Goal: Complete application form

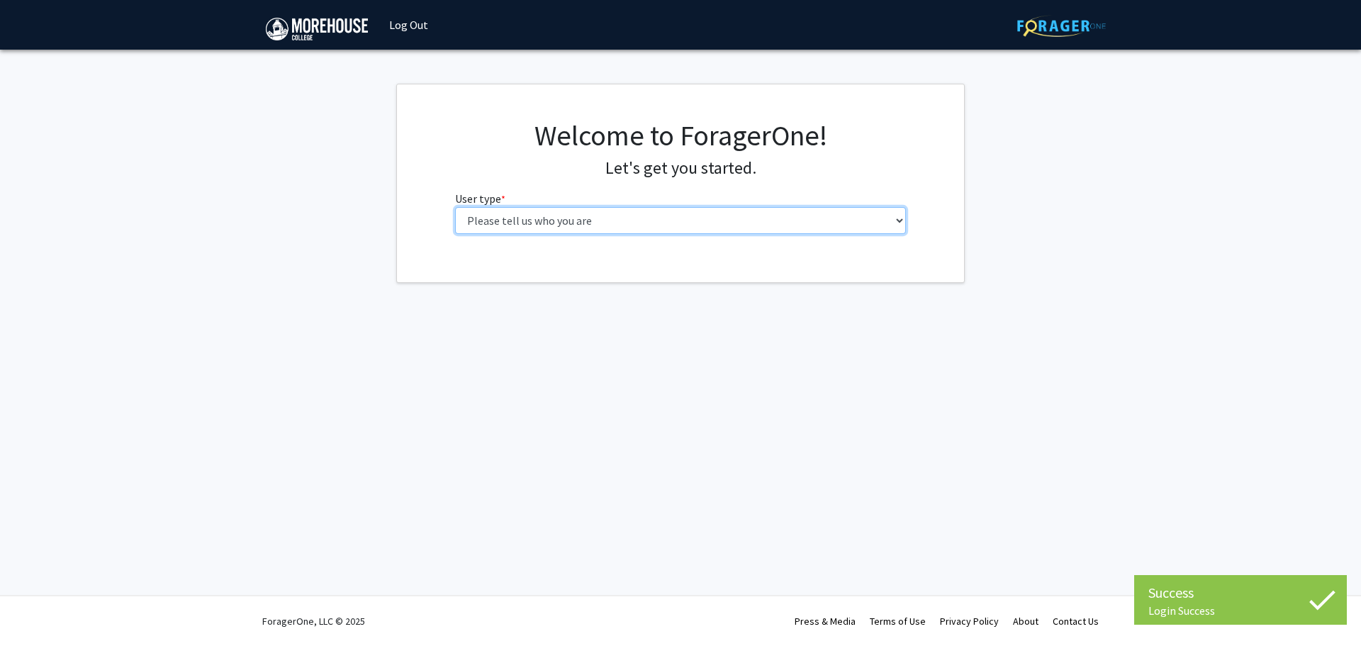
click at [607, 219] on select "Please tell us who you are Undergraduate Student Master's Student Doctoral Cand…" at bounding box center [681, 220] width 452 height 27
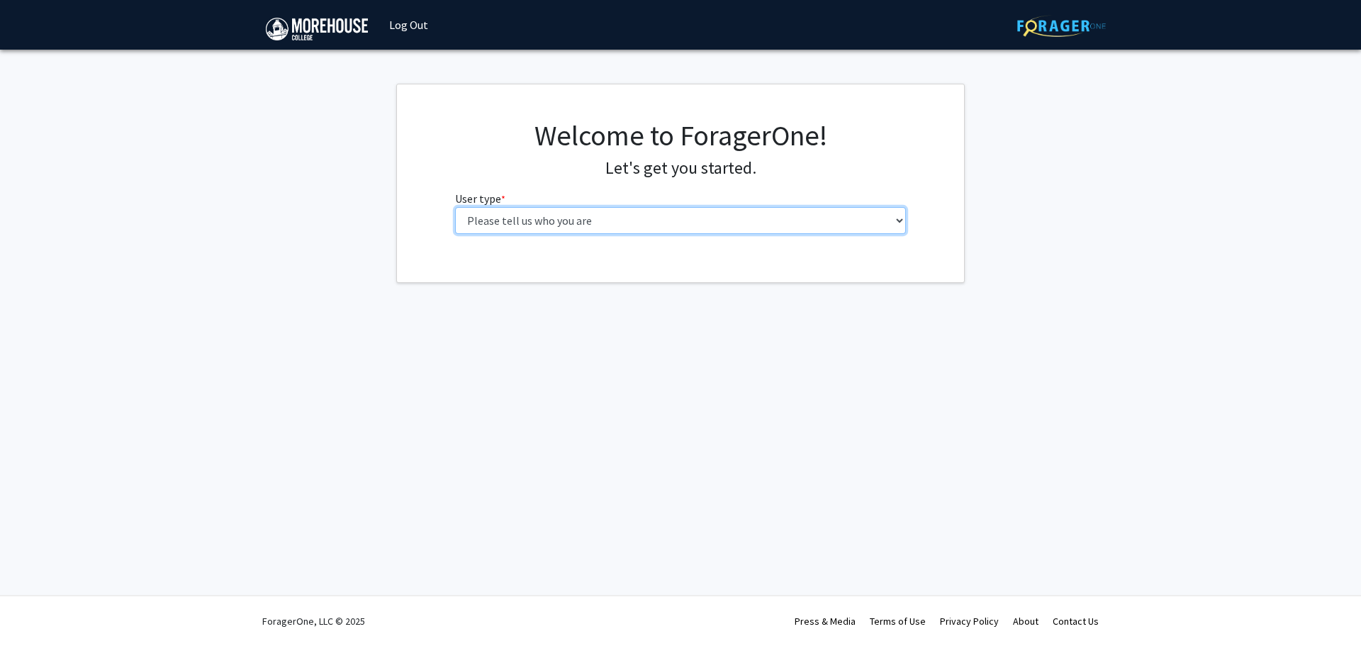
select select "5: faculty"
click at [455, 207] on select "Please tell us who you are Undergraduate Student Master's Student Doctoral Cand…" at bounding box center [681, 220] width 452 height 27
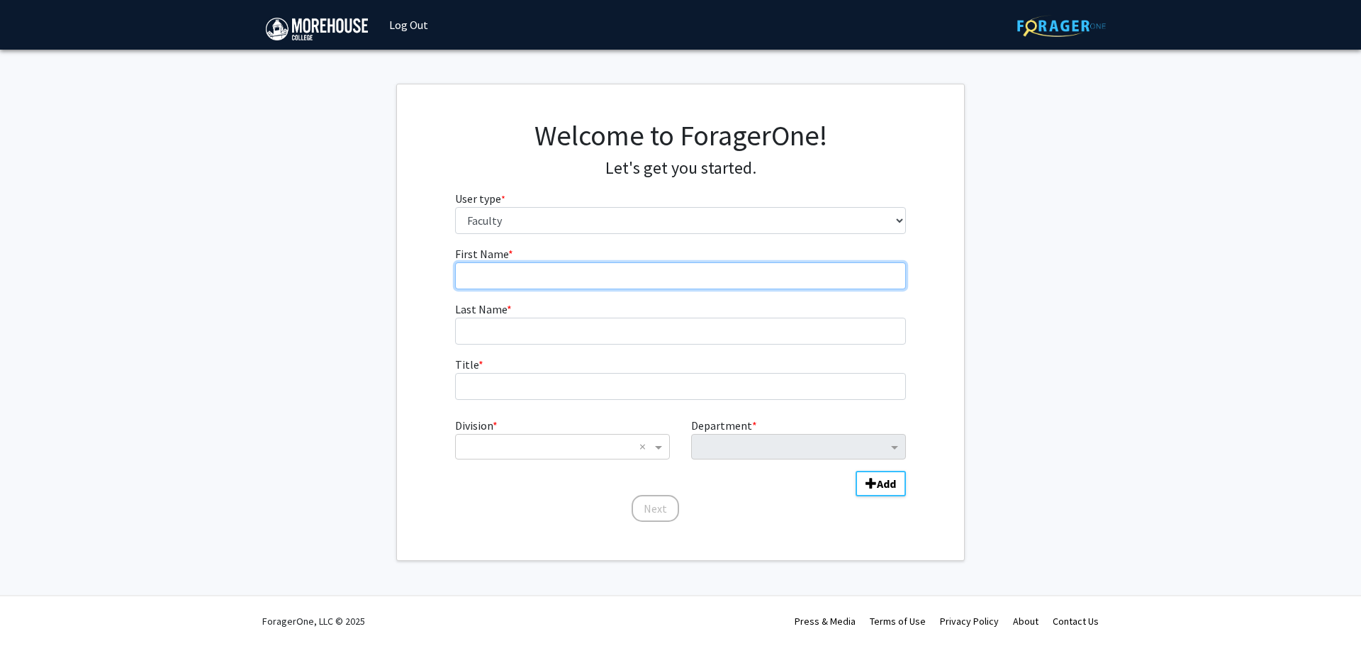
click at [607, 272] on input "First Name * required" at bounding box center [681, 275] width 452 height 27
type input "[PERSON_NAME]"
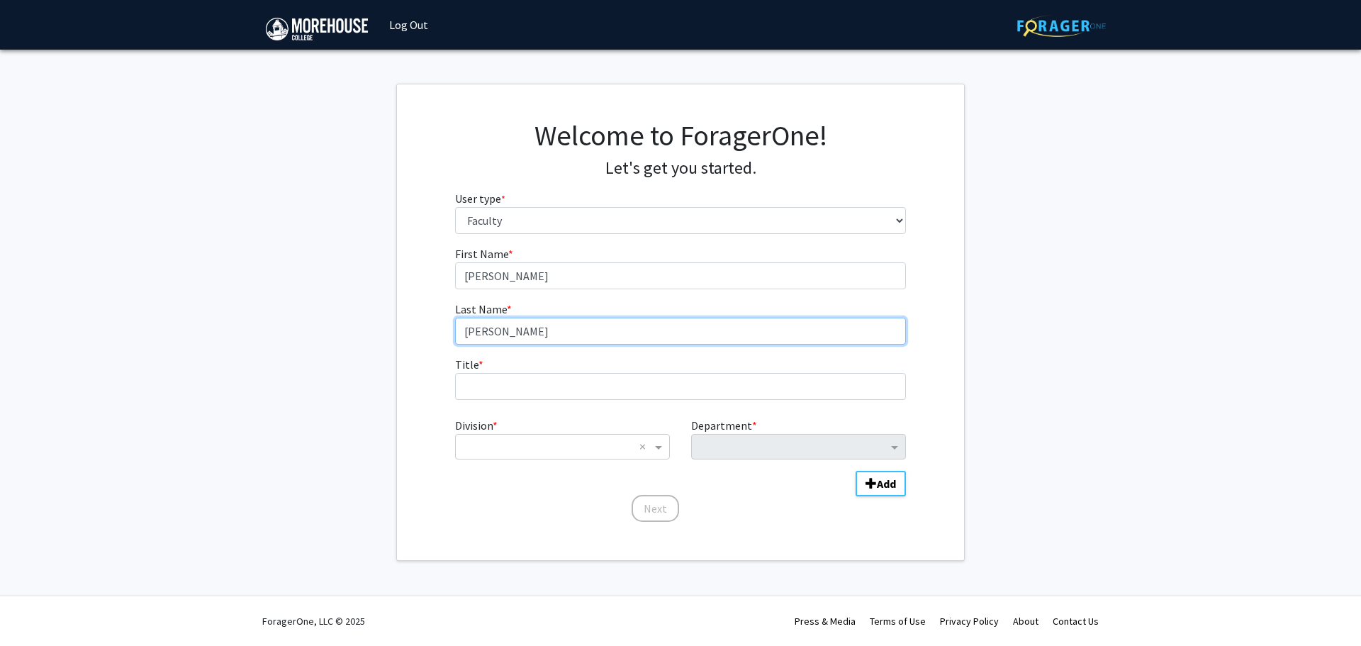
type input "[PERSON_NAME]"
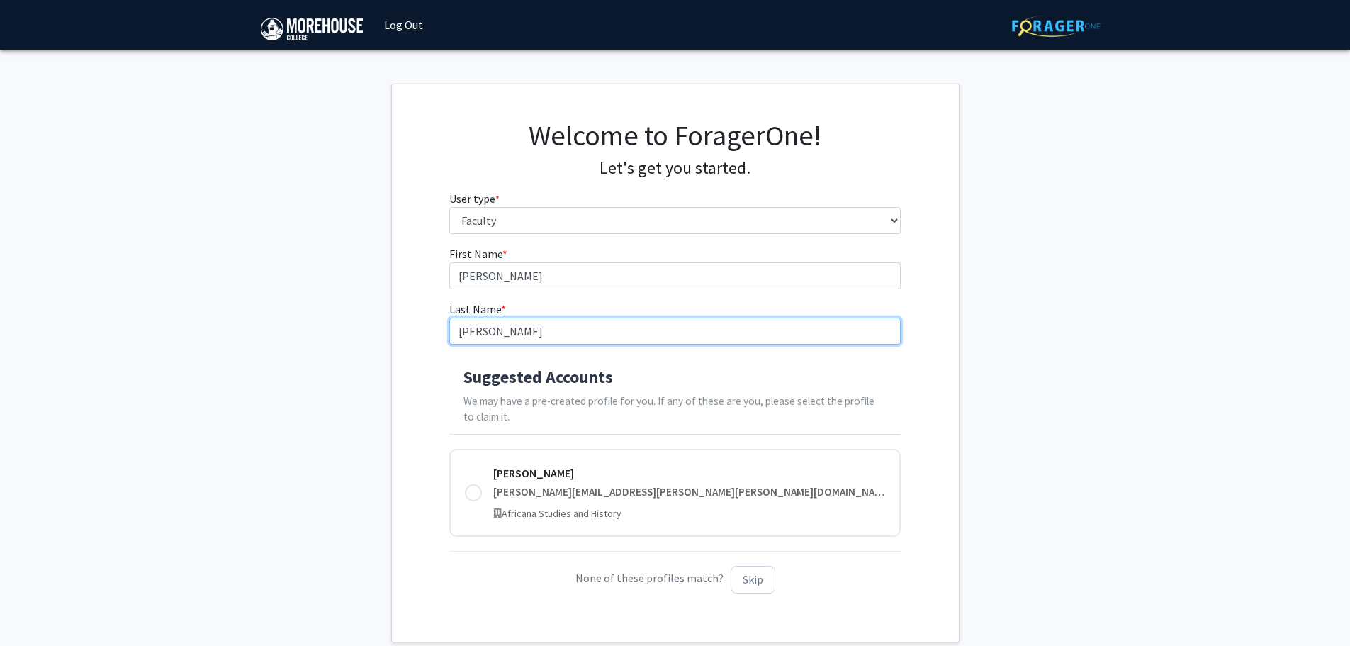
click at [480, 328] on input "[PERSON_NAME]" at bounding box center [675, 331] width 452 height 27
click at [477, 328] on input "[PERSON_NAME]" at bounding box center [675, 331] width 452 height 27
drag, startPoint x: 414, startPoint y: 336, endPoint x: 374, endPoint y: 361, distance: 47.4
click at [413, 336] on div "First Name * required [PERSON_NAME] Last Name * required [PERSON_NAME] Suggeste…" at bounding box center [675, 424] width 567 height 359
click at [364, 388] on fg-get-started "Welcome to ForagerOne! Let's get you started. User type * required Please tell …" at bounding box center [675, 363] width 1350 height 559
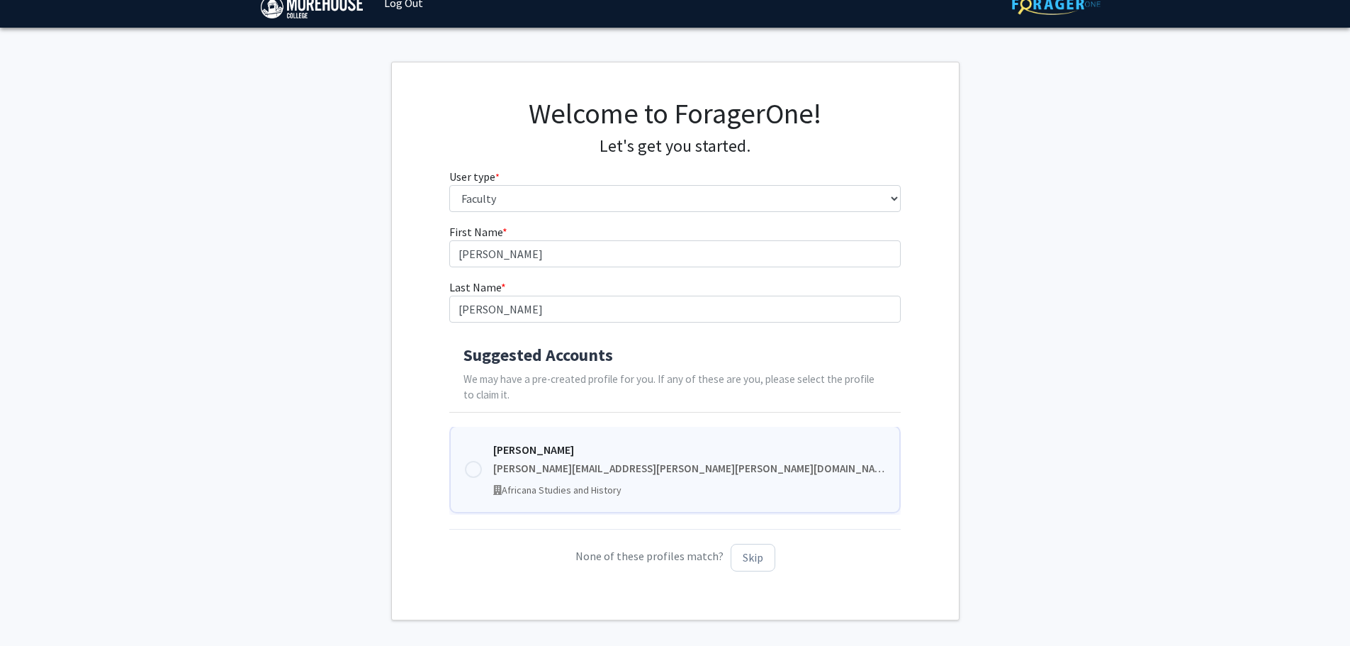
scroll to position [79, 0]
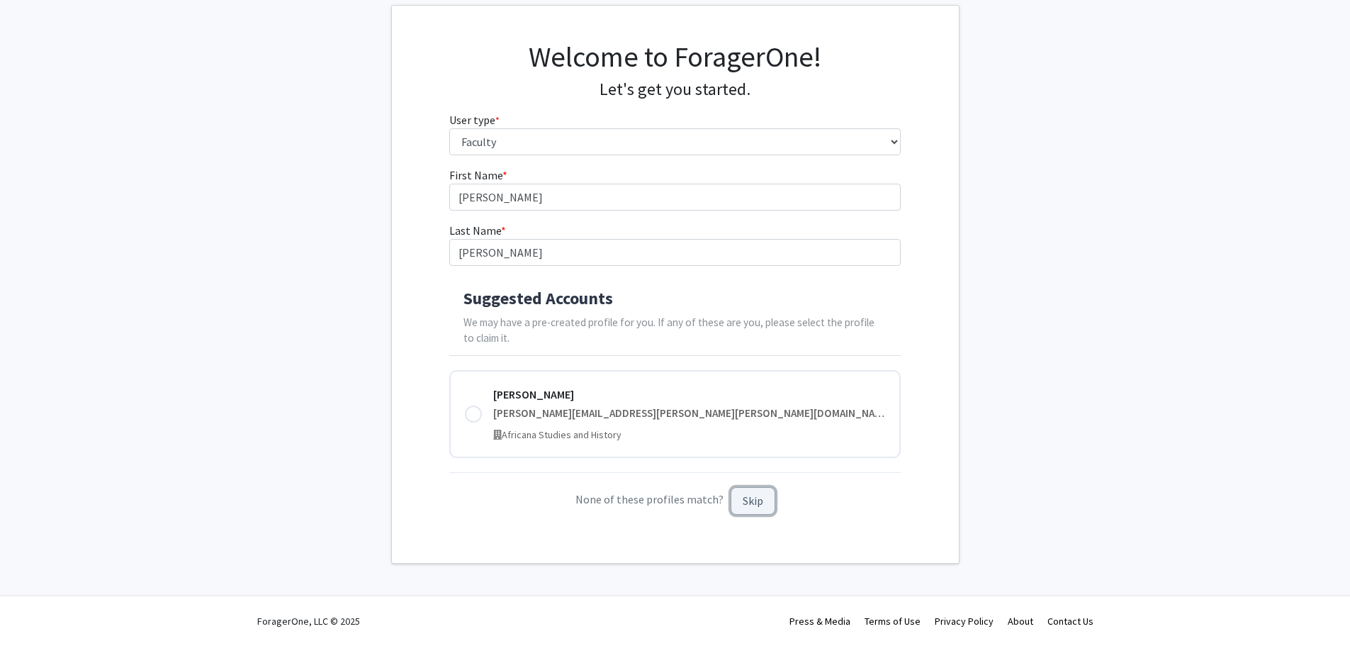
click at [751, 505] on button "Skip" at bounding box center [753, 501] width 45 height 28
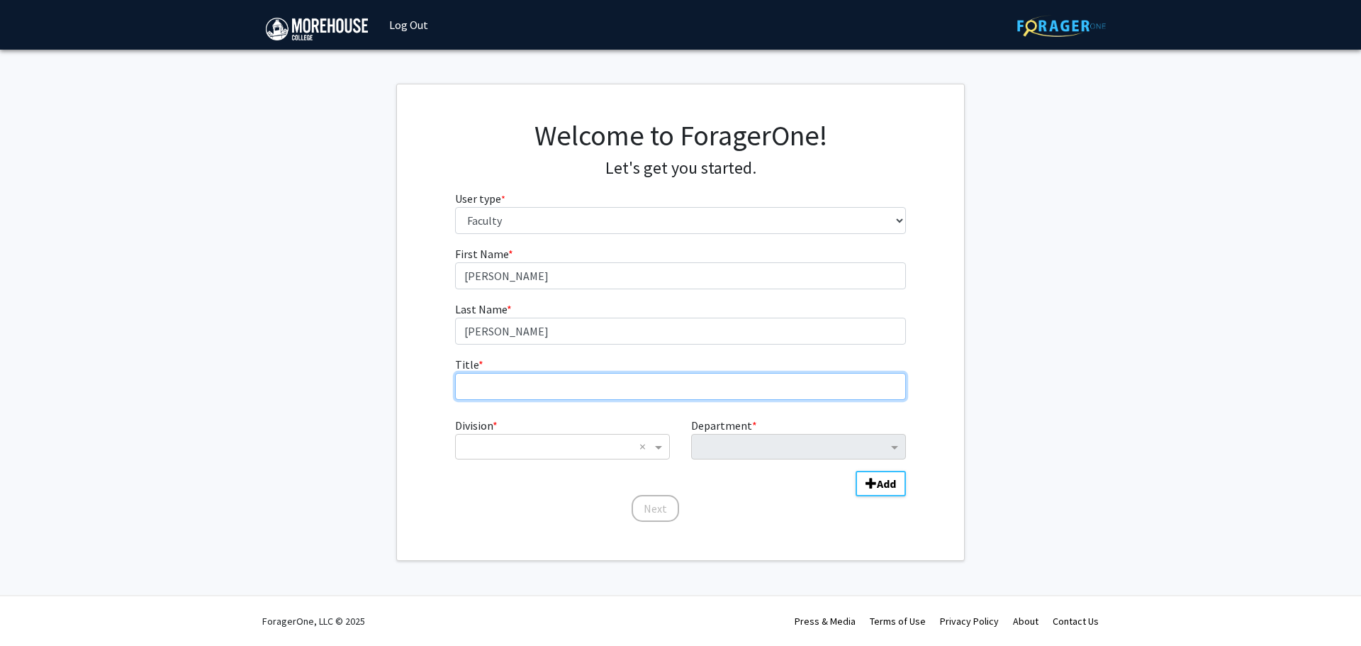
click at [544, 388] on input "Title * required" at bounding box center [681, 386] width 452 height 27
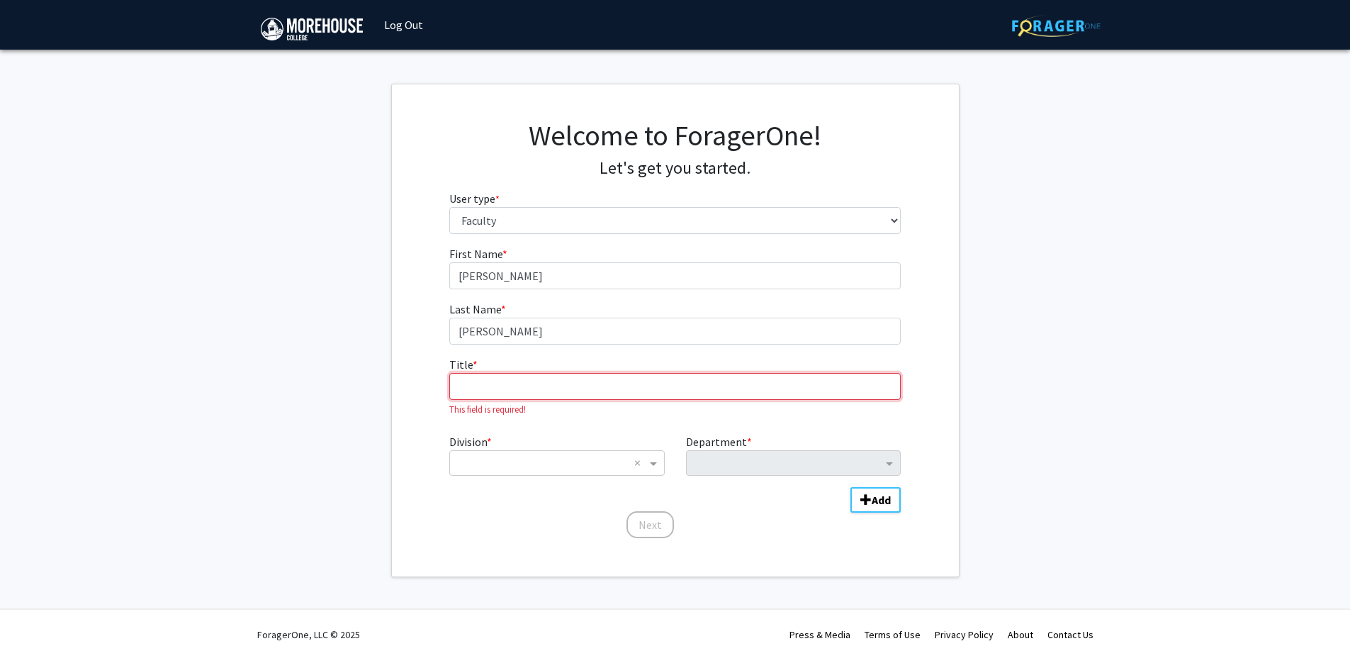
click at [610, 383] on input "Title * required" at bounding box center [675, 386] width 452 height 27
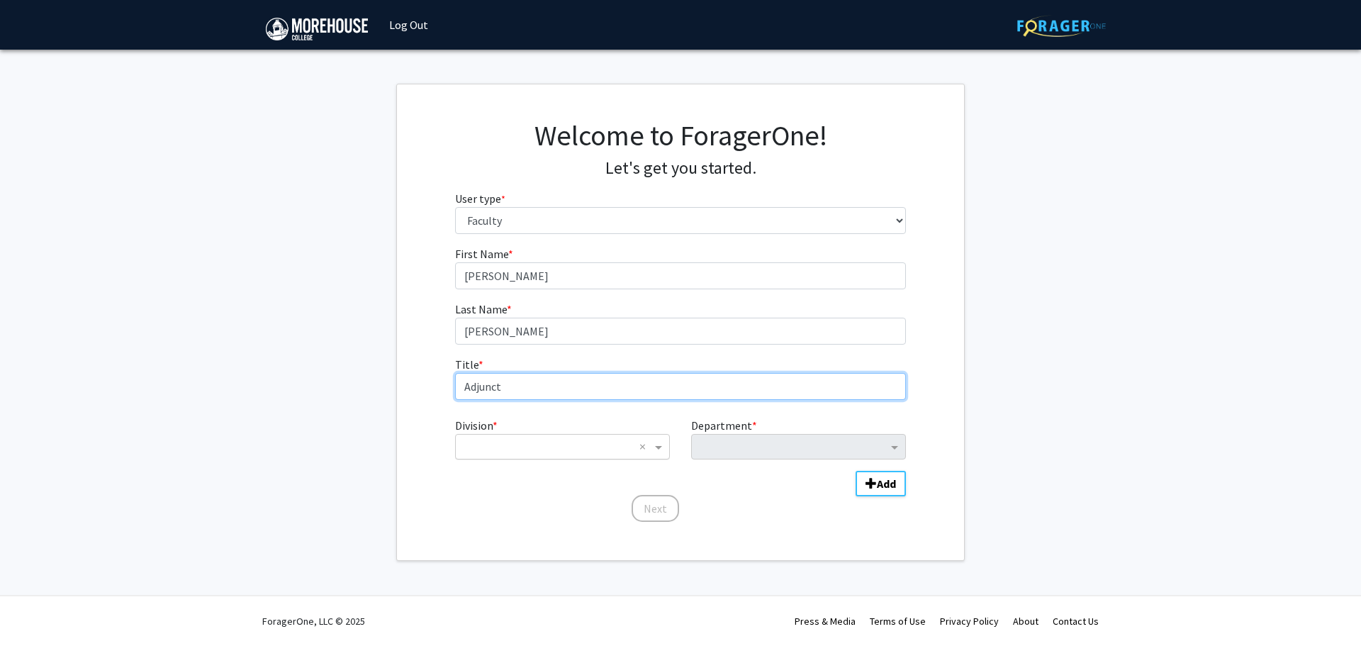
type input "Adjunct"
click at [595, 439] on input "Division" at bounding box center [548, 446] width 171 height 17
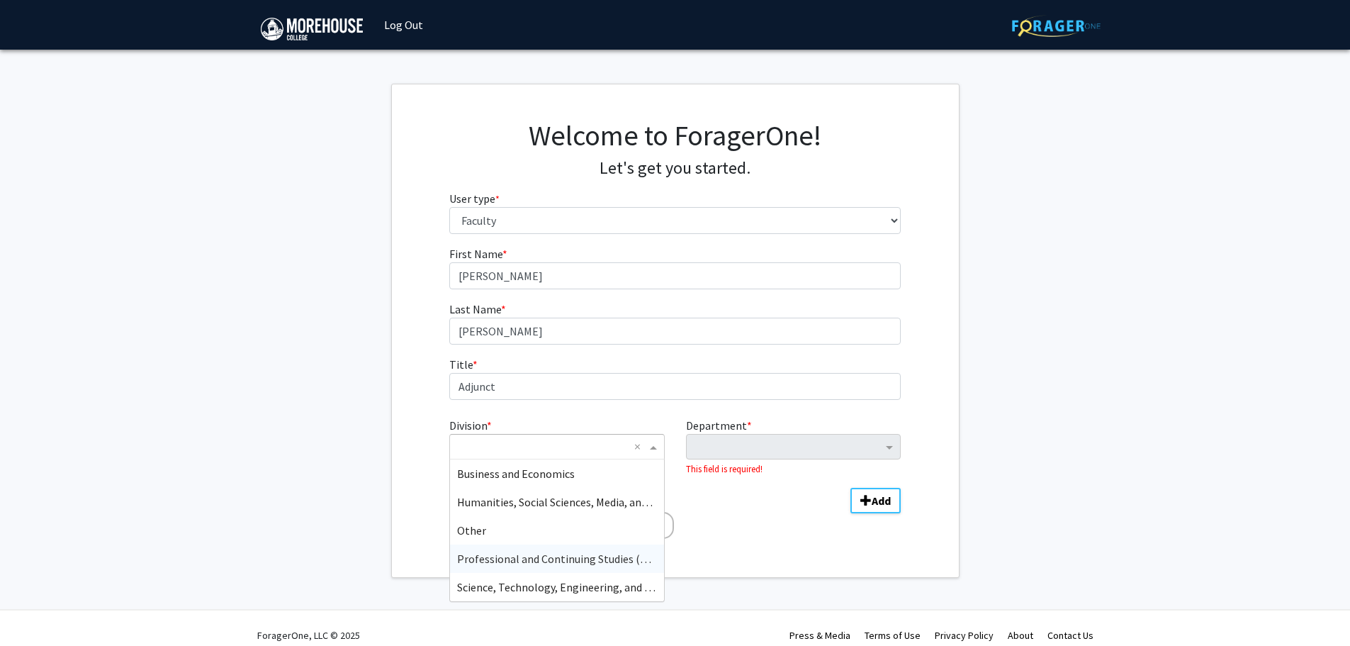
click at [555, 561] on span "Professional and Continuing Studies (PCS)" at bounding box center [560, 558] width 206 height 14
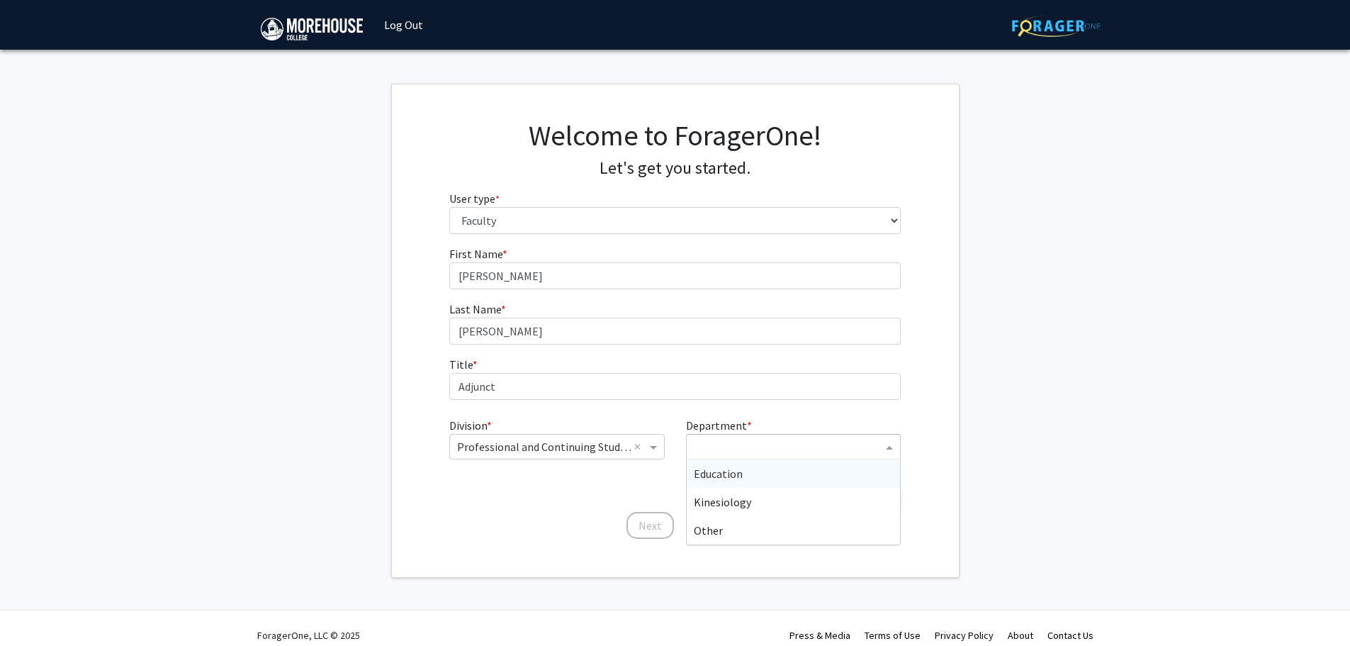
click at [748, 452] on input "Department" at bounding box center [788, 447] width 189 height 17
click at [746, 476] on div "Education" at bounding box center [793, 473] width 213 height 28
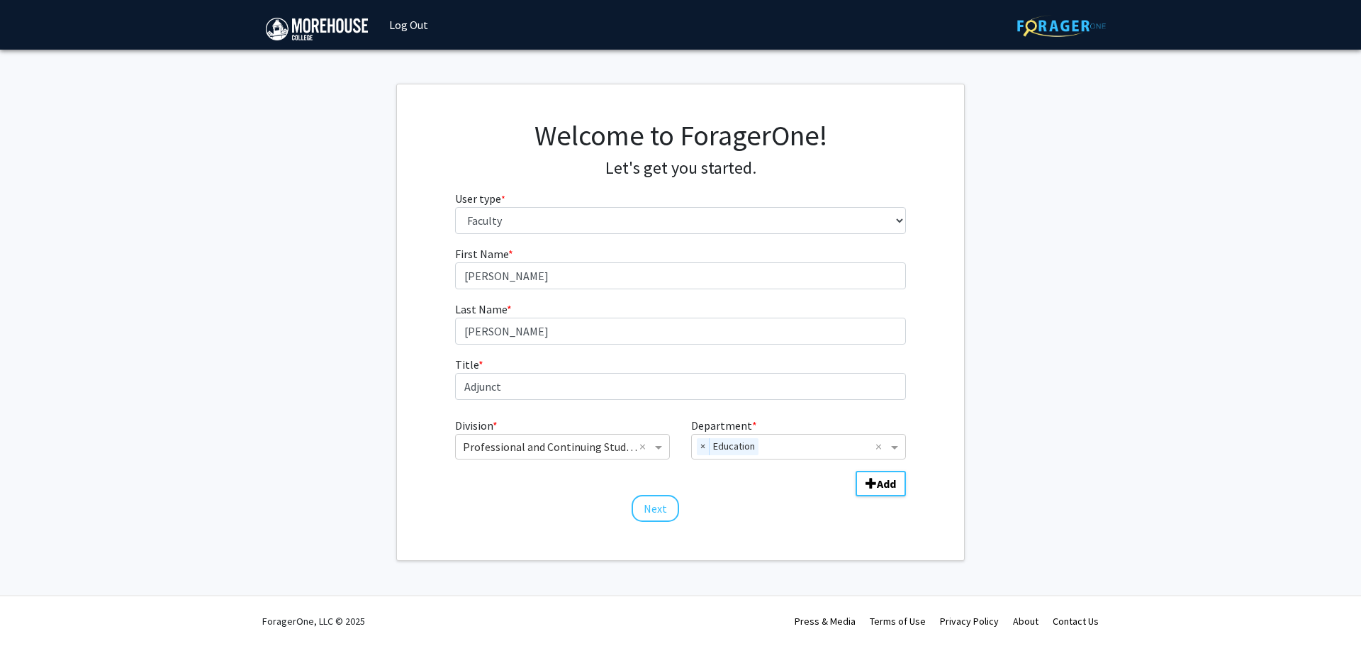
click at [1056, 445] on fg-get-started "Welcome to ForagerOne! Let's get you started. User type * required Please tell …" at bounding box center [680, 322] width 1361 height 477
click at [590, 218] on select "Please tell us who you are Undergraduate Student Master's Student Doctoral Cand…" at bounding box center [681, 220] width 452 height 27
click at [901, 444] on span "Department" at bounding box center [897, 446] width 18 height 17
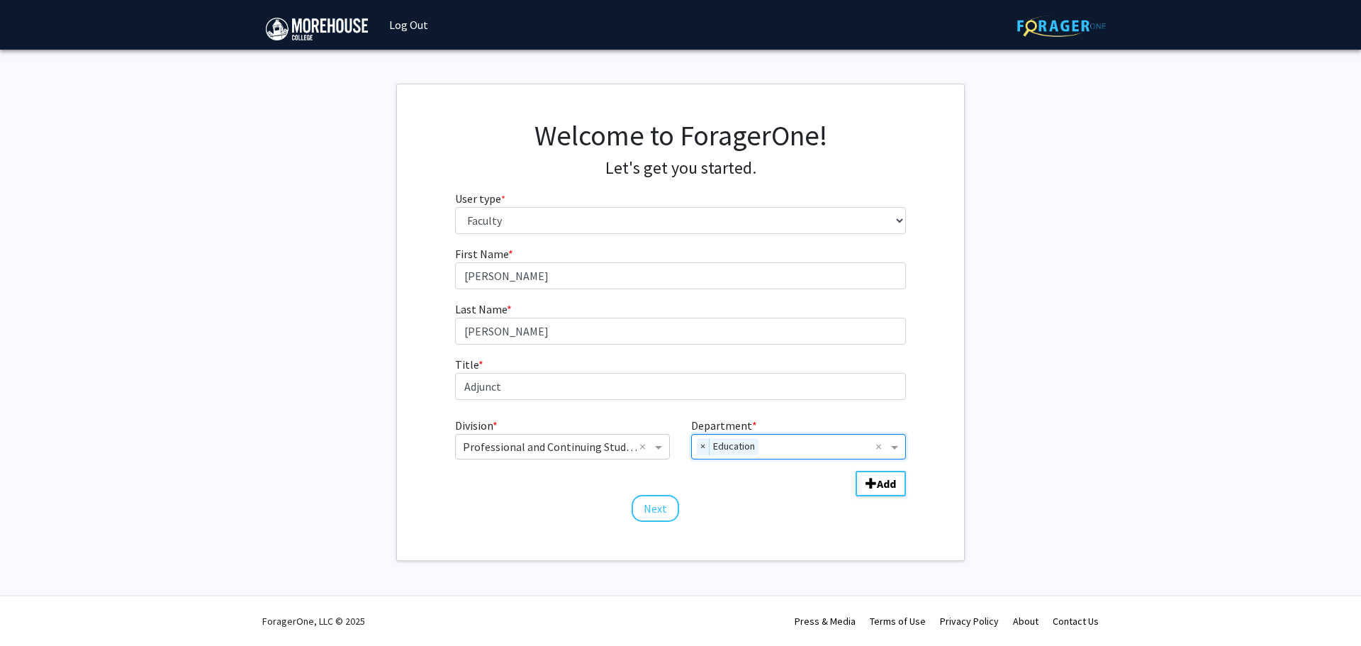
click at [1057, 432] on fg-get-started "Welcome to ForagerOne! Let's get you started. User type * required Please tell …" at bounding box center [680, 322] width 1361 height 477
click at [883, 486] on b "Add" at bounding box center [886, 483] width 19 height 14
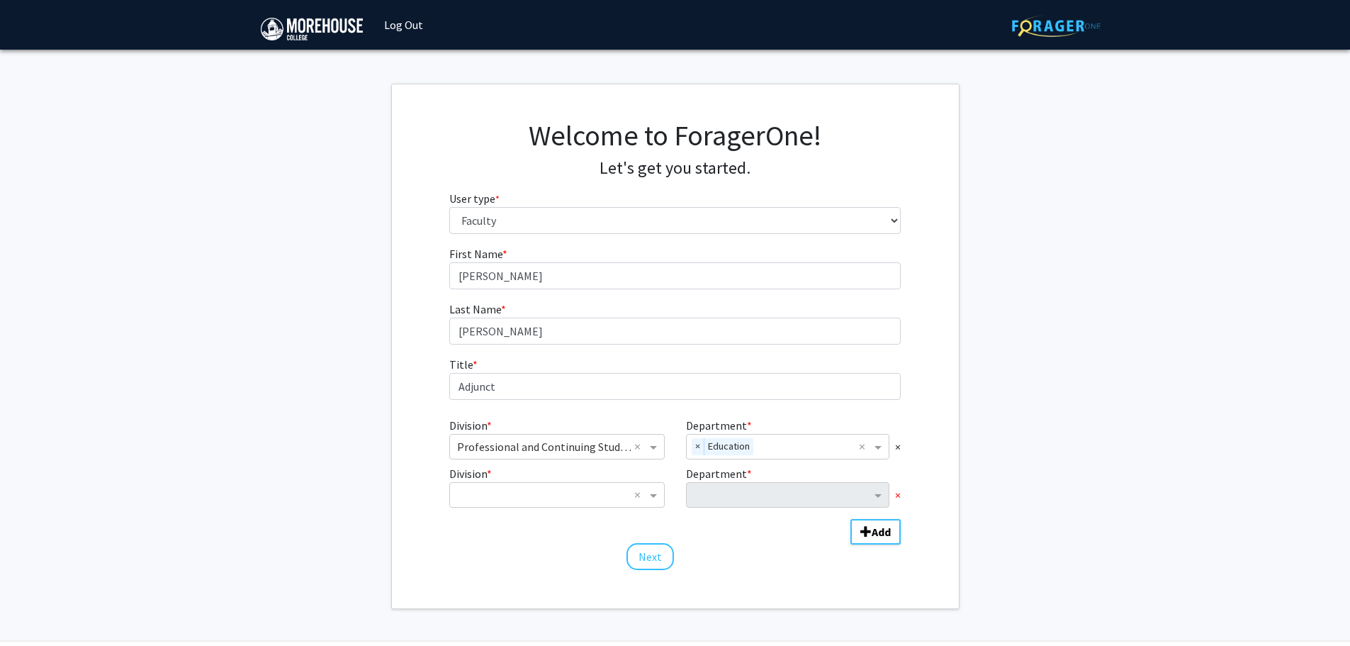
click at [897, 494] on span "×" at bounding box center [898, 494] width 6 height 17
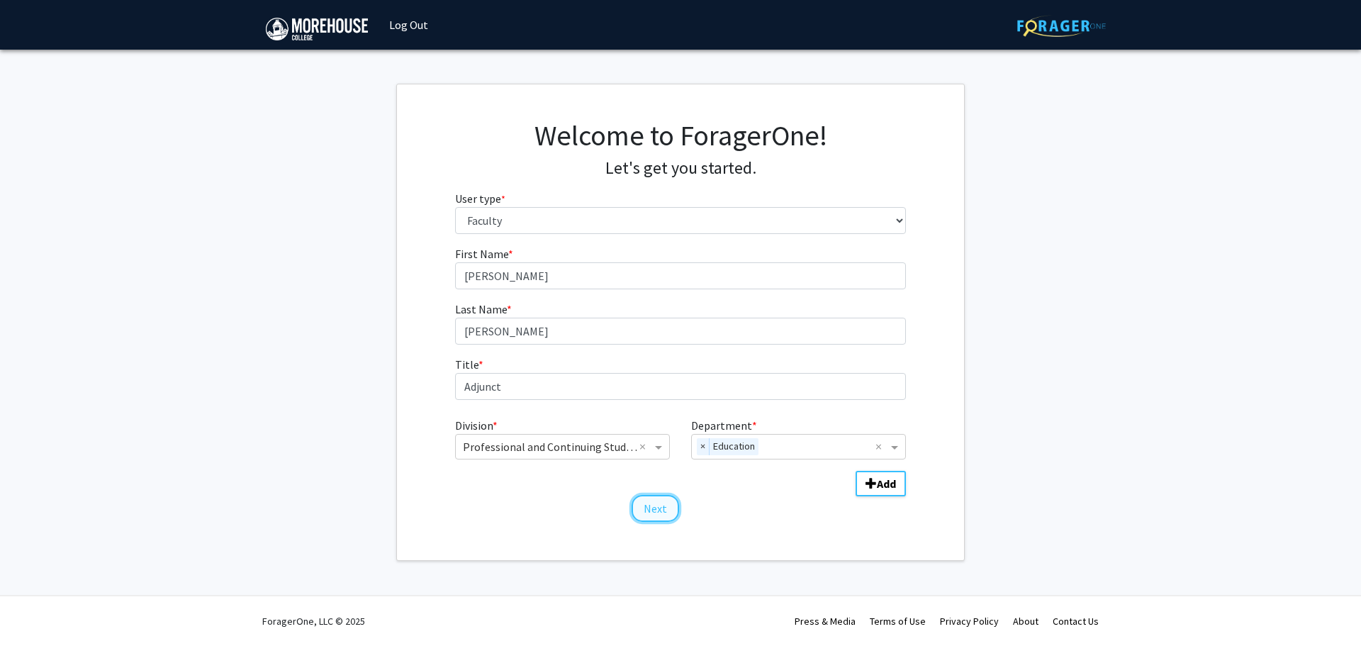
click at [656, 510] on button "Next" at bounding box center [655, 508] width 47 height 27
